Goal: Share content: Share content

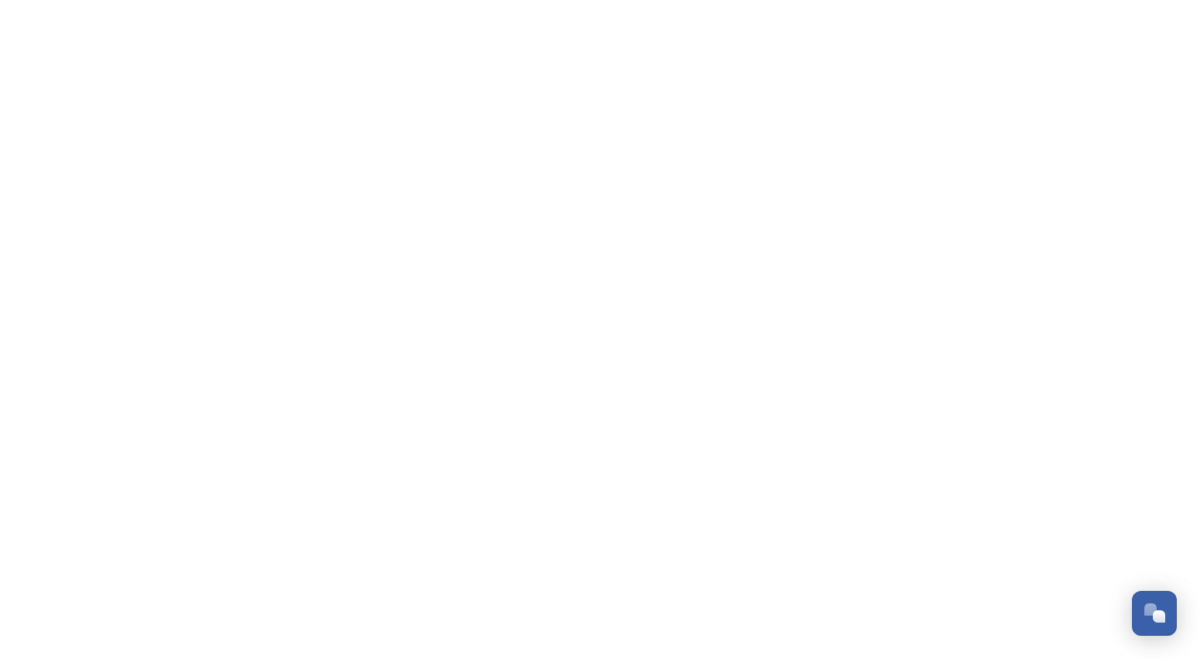
scroll to position [1090, 0]
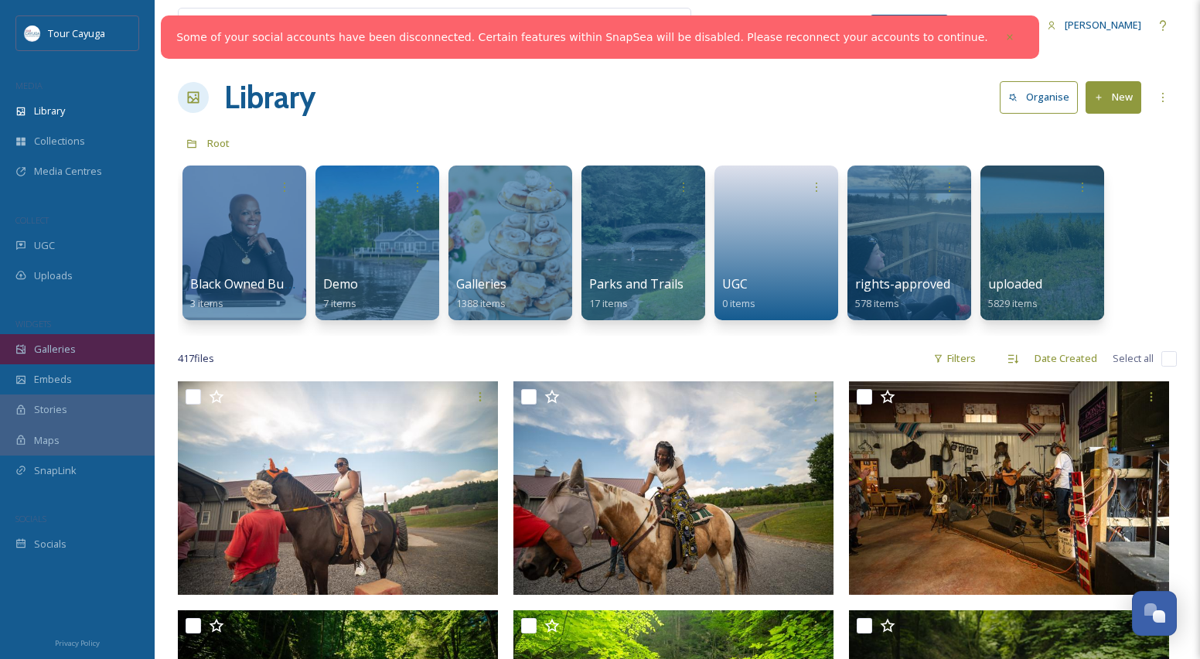
click at [60, 344] on span "Galleries" at bounding box center [55, 349] width 42 height 15
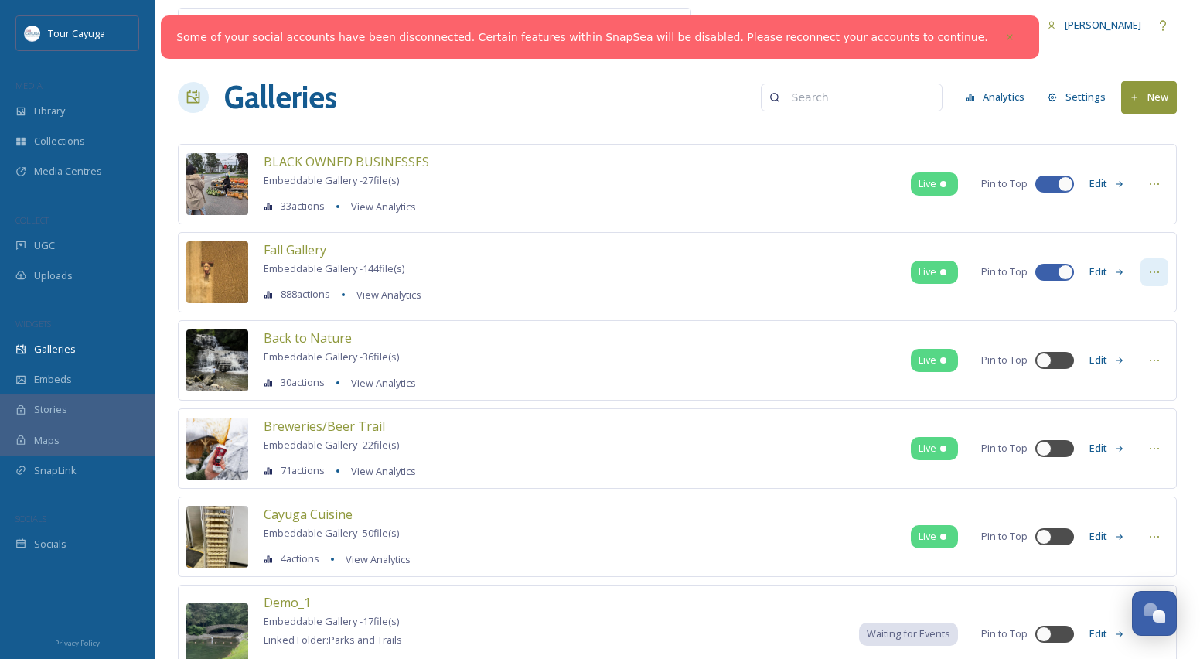
click at [1152, 268] on icon at bounding box center [1154, 272] width 12 height 12
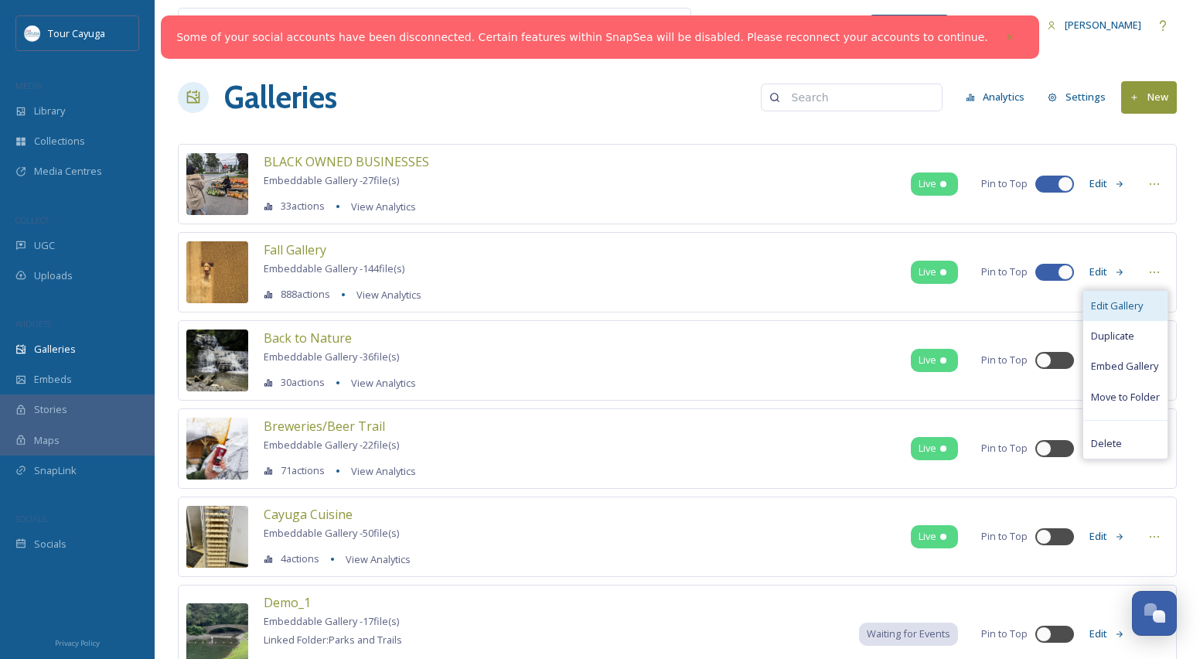
click at [1116, 305] on span "Edit Gallery" at bounding box center [1117, 305] width 52 height 15
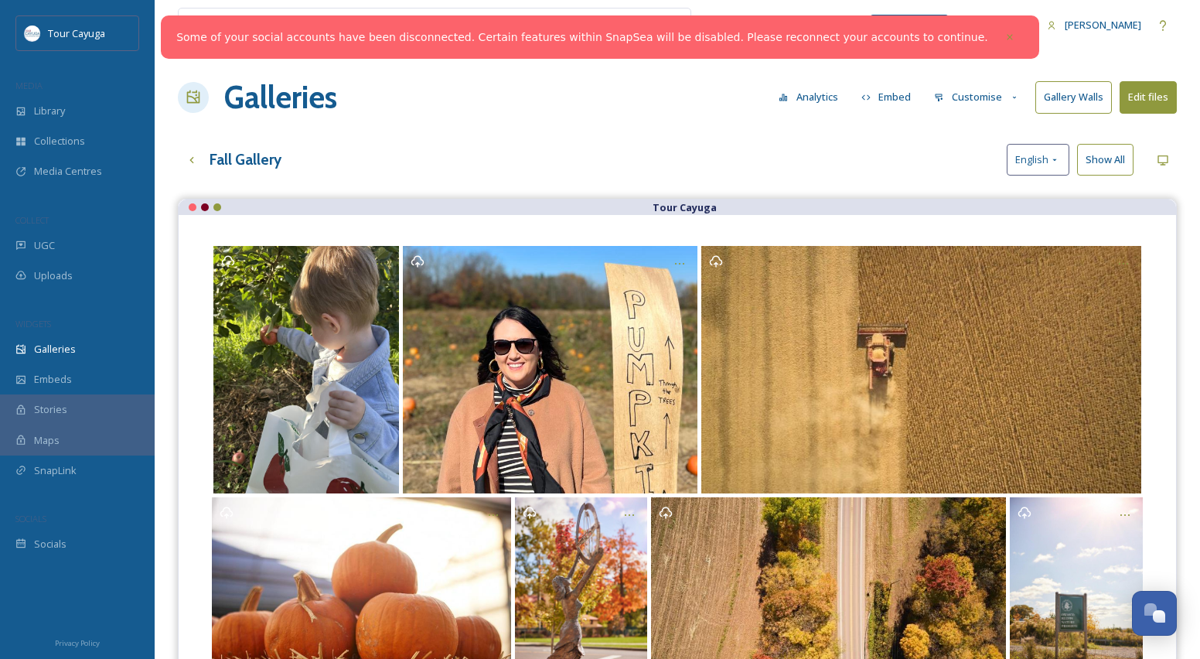
click at [897, 96] on button "Embed" at bounding box center [886, 97] width 66 height 30
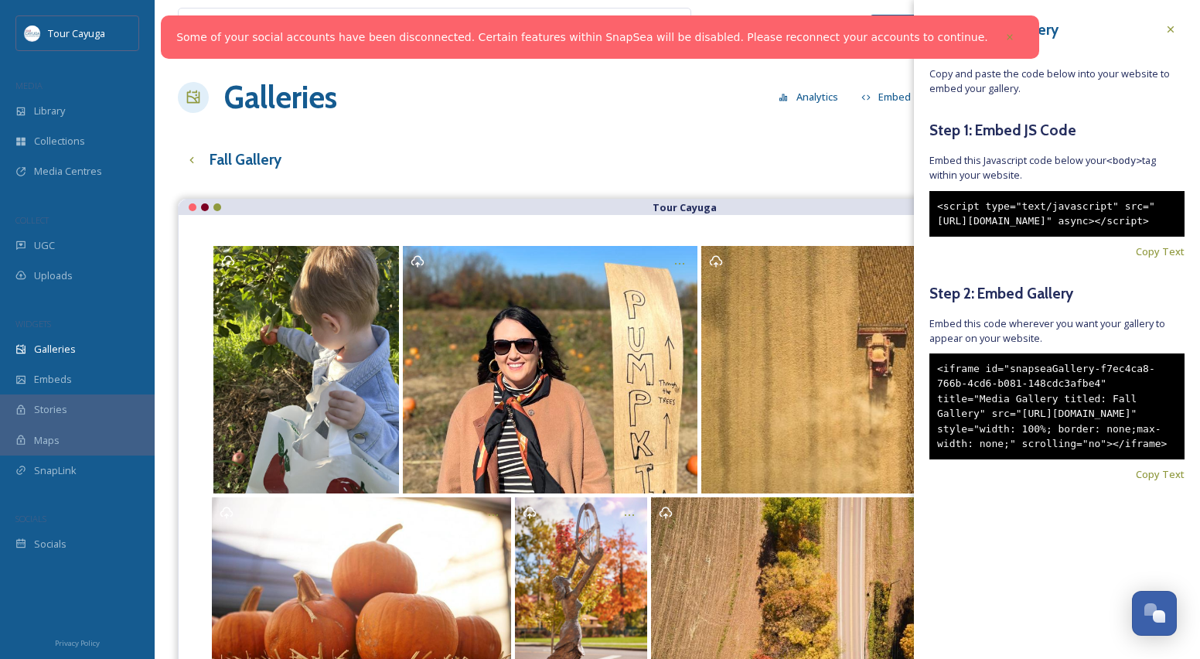
drag, startPoint x: 994, startPoint y: 514, endPoint x: 928, endPoint y: 397, distance: 134.0
click at [928, 397] on div "Embed Your Gallery Copy and paste the code below into your website to embed you…" at bounding box center [1057, 271] width 286 height 543
copy div "<iframe id="snapseaGallery-f7ec4ca8-766b-4cd6-b081-148cdc3afbe4" title="Media G…"
click at [976, 459] on div "<iframe id="snapseaGallery-f7ec4ca8-766b-4cd6-b081-148cdc3afbe4" title="Media G…" at bounding box center [1056, 406] width 255 height 106
click at [1011, 459] on div "<iframe id="snapseaGallery-f7ec4ca8-766b-4cd6-b081-148cdc3afbe4" title="Media G…" at bounding box center [1056, 406] width 255 height 106
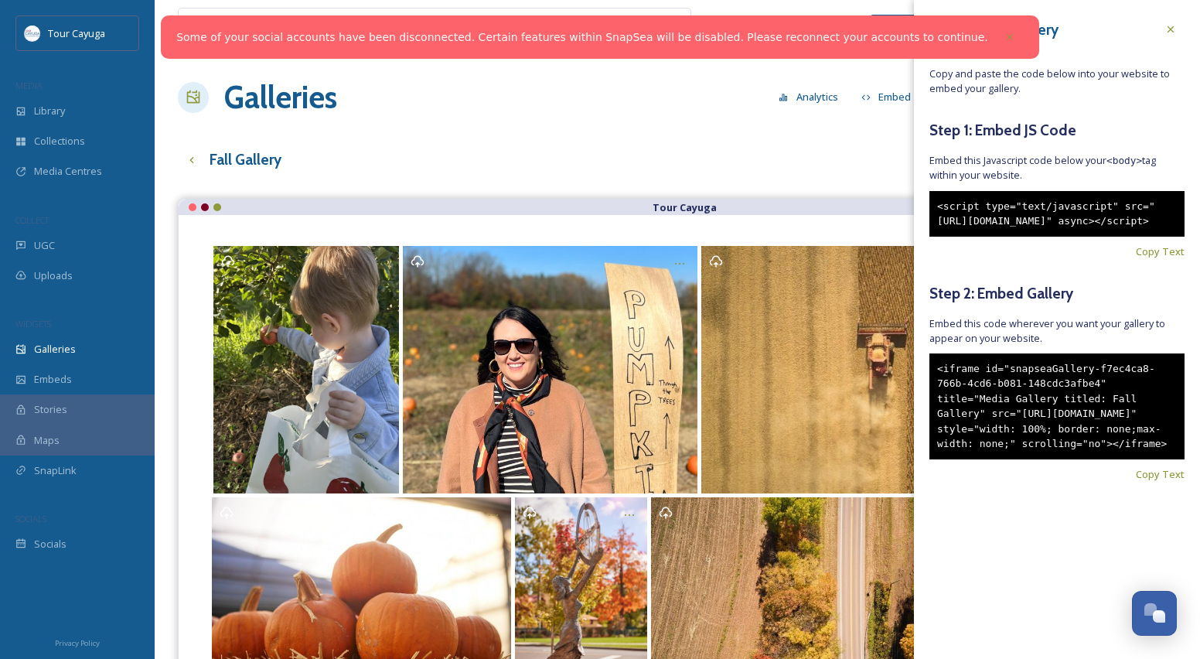
drag, startPoint x: 998, startPoint y: 513, endPoint x: 934, endPoint y: 399, distance: 131.2
click at [934, 399] on div "<iframe id="snapseaGallery-f7ec4ca8-766b-4cd6-b081-148cdc3afbe4" title="Media G…" at bounding box center [1056, 406] width 255 height 106
copy div "<iframe id="snapseaGallery-f7ec4ca8-766b-4cd6-b081-148cdc3afbe4" title="Media G…"
click at [1053, 459] on div "<iframe id="snapseaGallery-f7ec4ca8-766b-4cd6-b081-148cdc3afbe4" title="Media G…" at bounding box center [1056, 406] width 255 height 106
drag, startPoint x: 999, startPoint y: 513, endPoint x: 935, endPoint y: 395, distance: 133.9
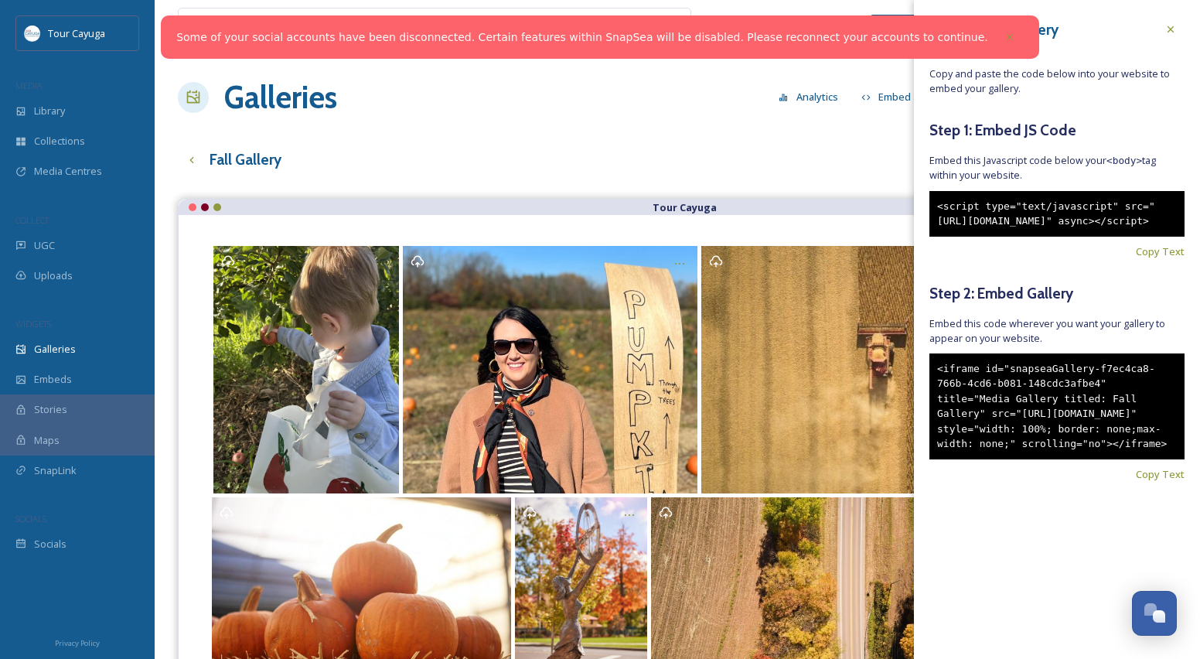
click at [935, 395] on div "<iframe id="snapseaGallery-f7ec4ca8-766b-4cd6-b081-148cdc3afbe4" title="Media G…" at bounding box center [1056, 406] width 255 height 106
copy div "<iframe id="snapseaGallery-f7ec4ca8-766b-4cd6-b081-148cdc3afbe4" title="Media G…"
click at [1170, 30] on icon at bounding box center [1170, 29] width 12 height 12
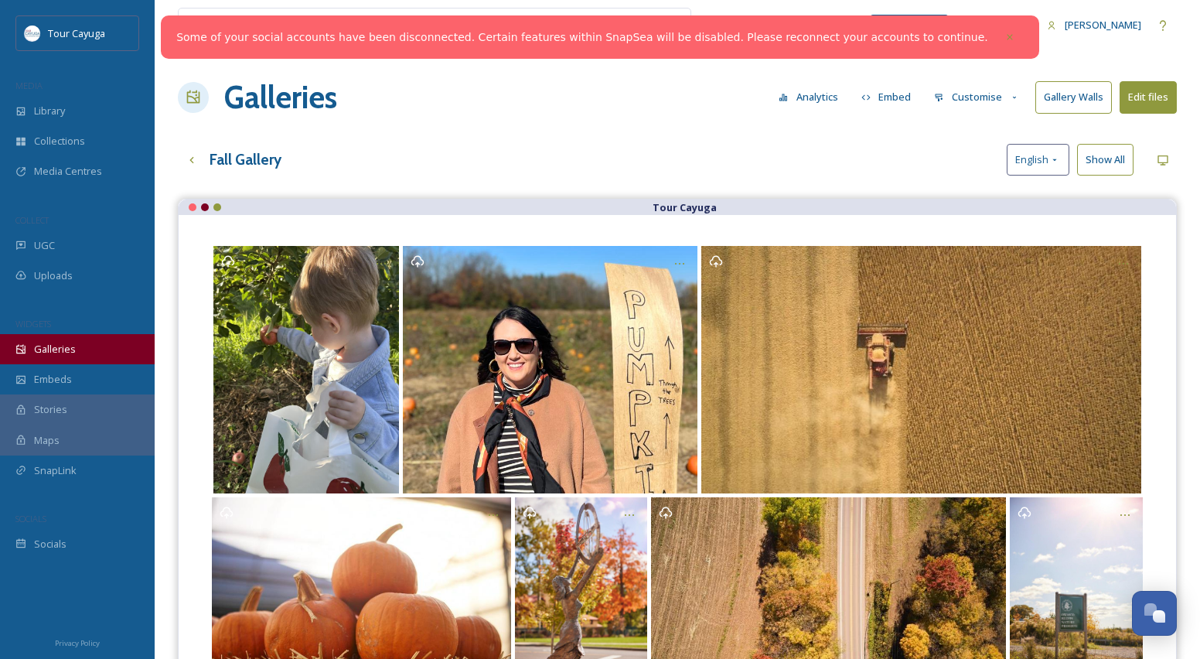
click at [60, 346] on span "Galleries" at bounding box center [55, 349] width 42 height 15
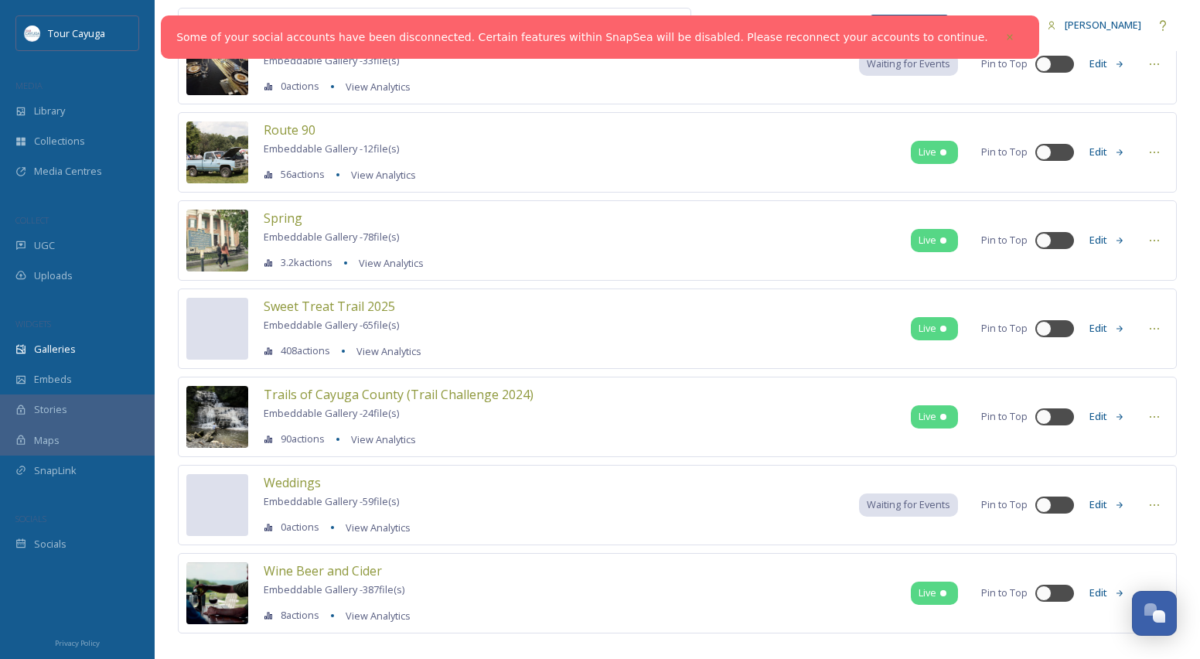
scroll to position [1731, 0]
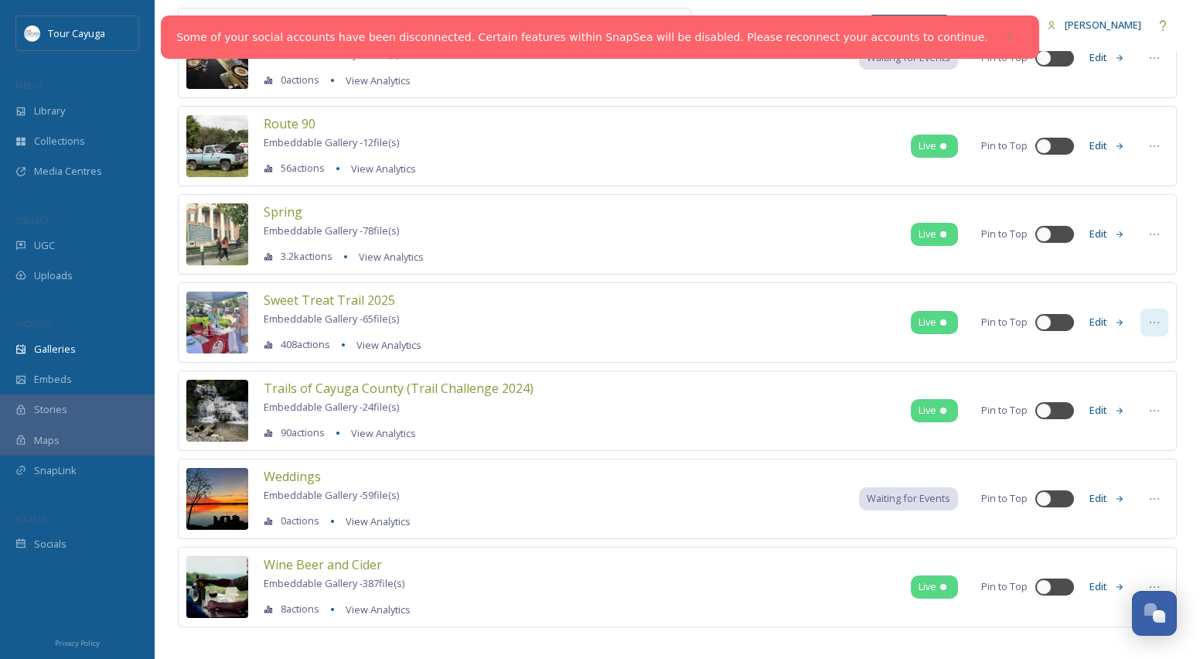
click at [1153, 323] on icon at bounding box center [1154, 322] width 12 height 12
click at [1118, 412] on span "Embed Gallery" at bounding box center [1124, 416] width 67 height 15
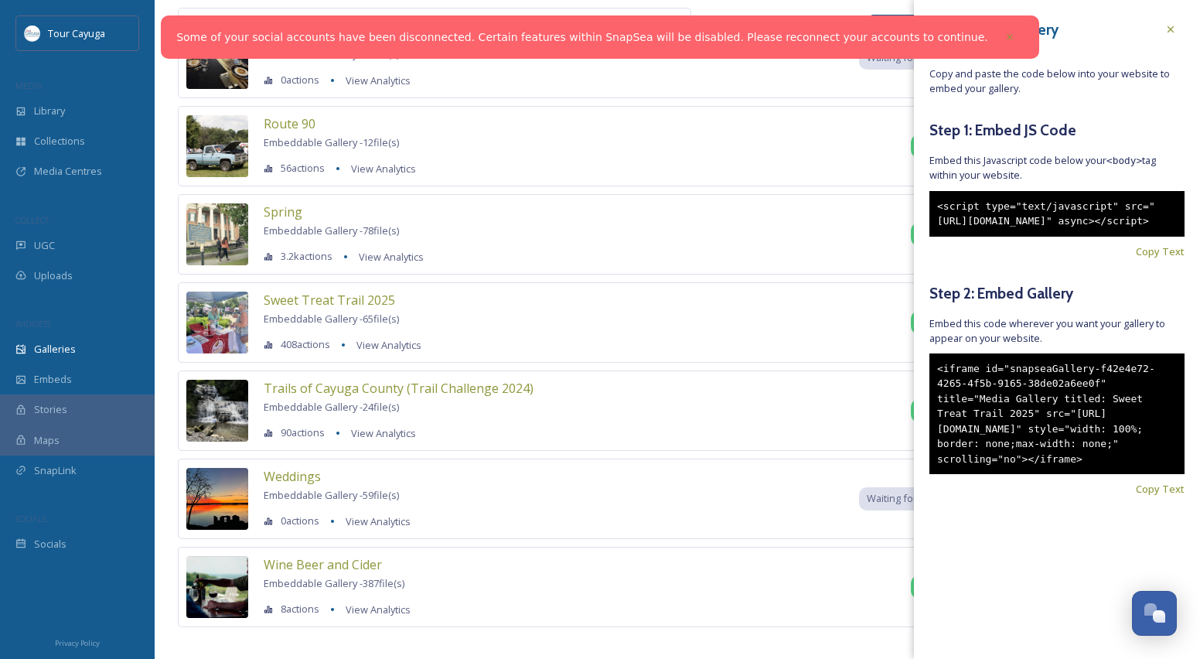
drag, startPoint x: 997, startPoint y: 513, endPoint x: 935, endPoint y: 398, distance: 131.1
click at [935, 398] on div "<iframe id="snapseaGallery-f42e4e72-4265-4f5b-9165-38de02a6ee0f" title="Media G…" at bounding box center [1056, 413] width 255 height 121
copy div "<iframe id="snapseaGallery-f42e4e72-4265-4f5b-9165-38de02a6ee0f" title="Media G…"
click at [1004, 36] on icon at bounding box center [1009, 37] width 11 height 11
